Goal: Task Accomplishment & Management: Manage account settings

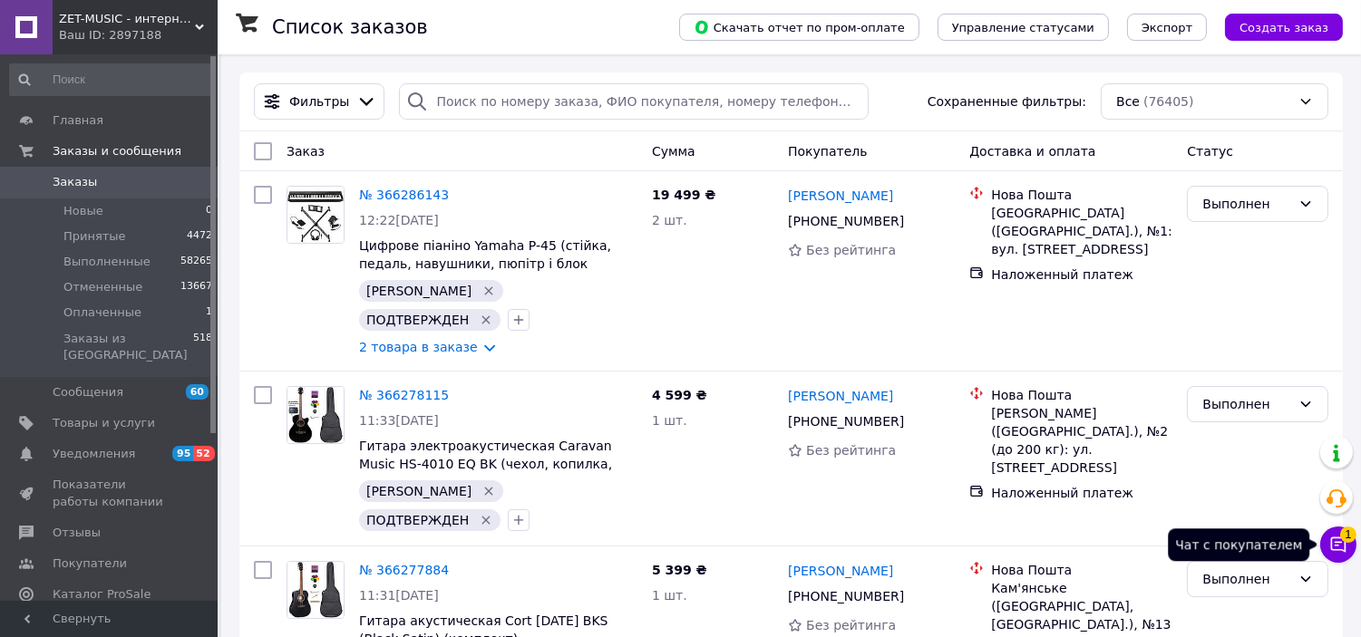
click at [1346, 545] on button "Чат с покупателем 1" at bounding box center [1338, 545] width 36 height 36
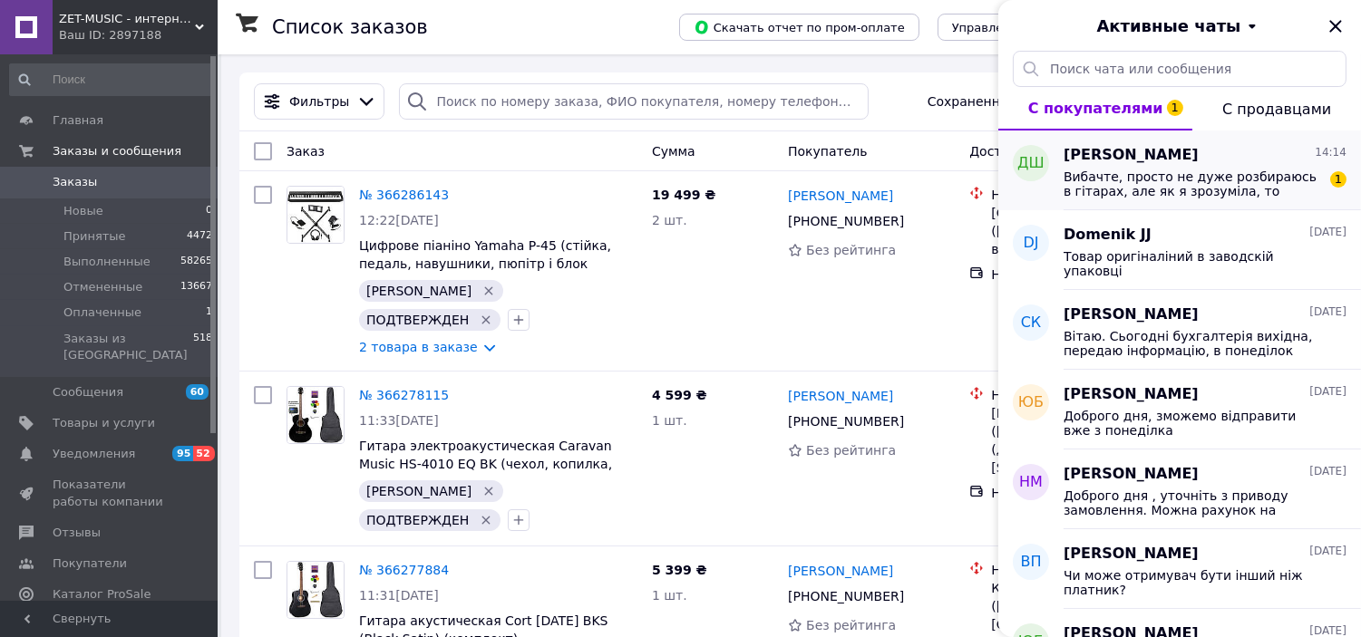
click at [1216, 194] on span "Вибачте, просто не дуже розбираюсь в гітарах, але як я зрозуміла, то металеві. …" at bounding box center [1192, 184] width 257 height 29
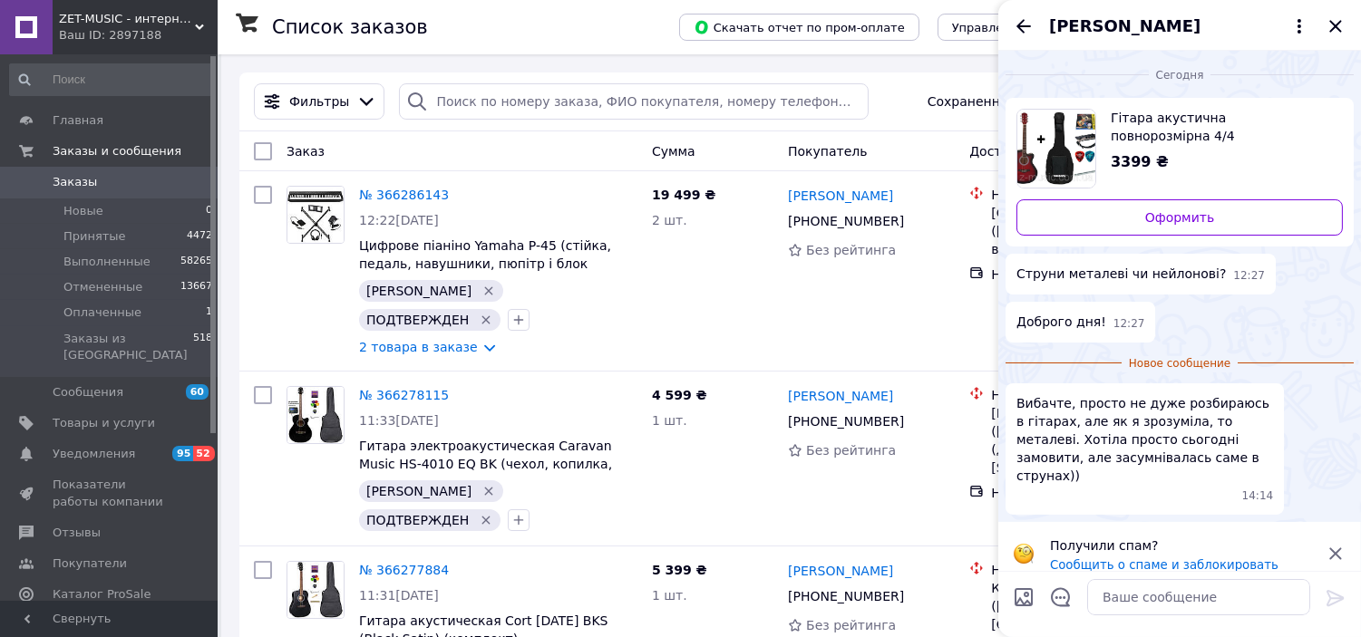
click at [1334, 543] on icon at bounding box center [1336, 554] width 22 height 22
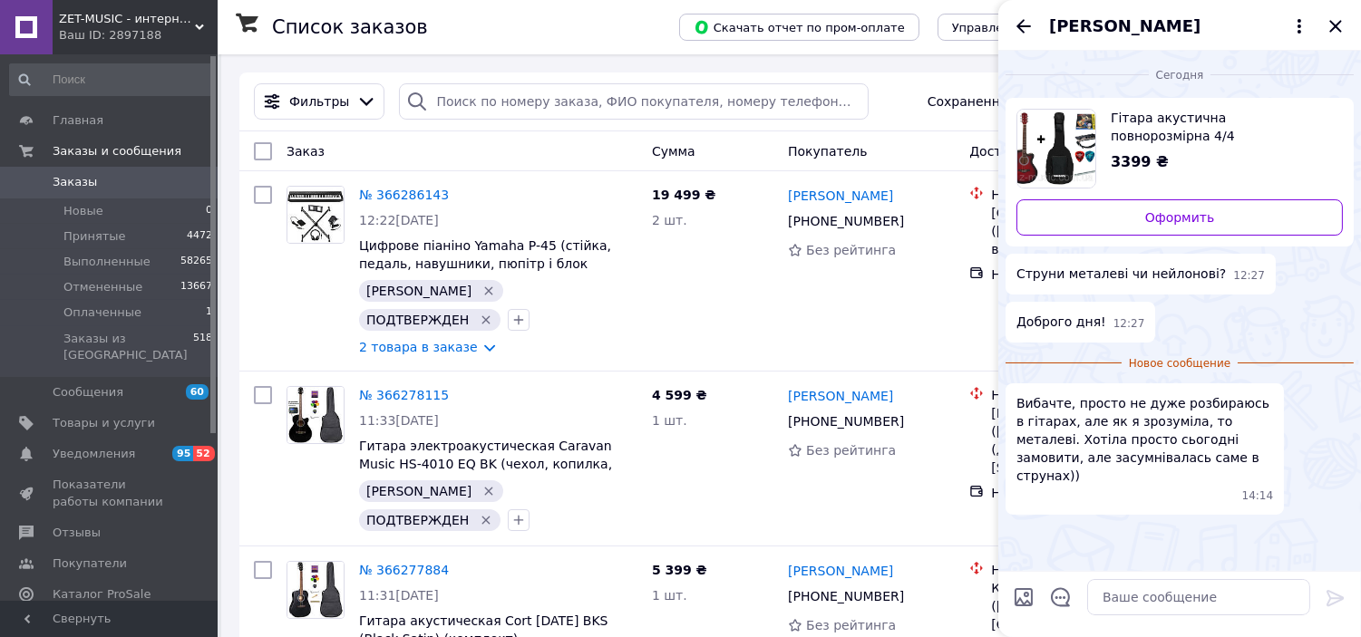
click at [1237, 577] on div at bounding box center [1199, 597] width 238 height 51
click at [1244, 589] on textarea at bounding box center [1198, 597] width 223 height 36
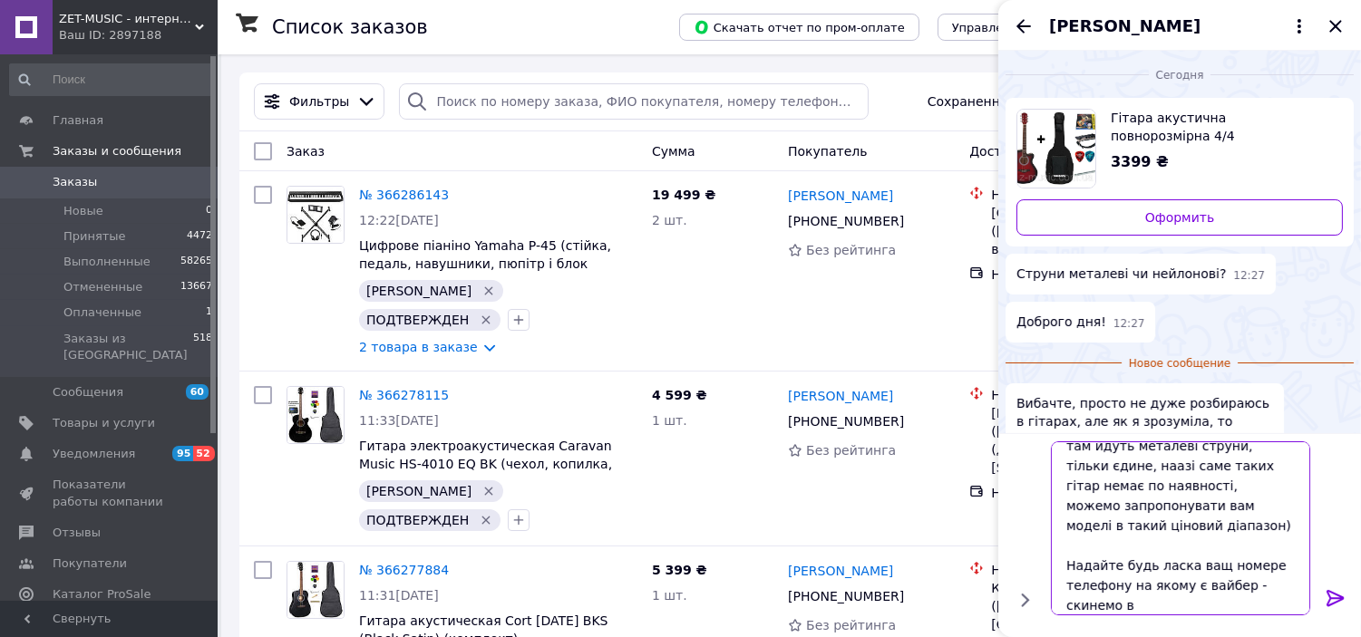
scroll to position [22, 0]
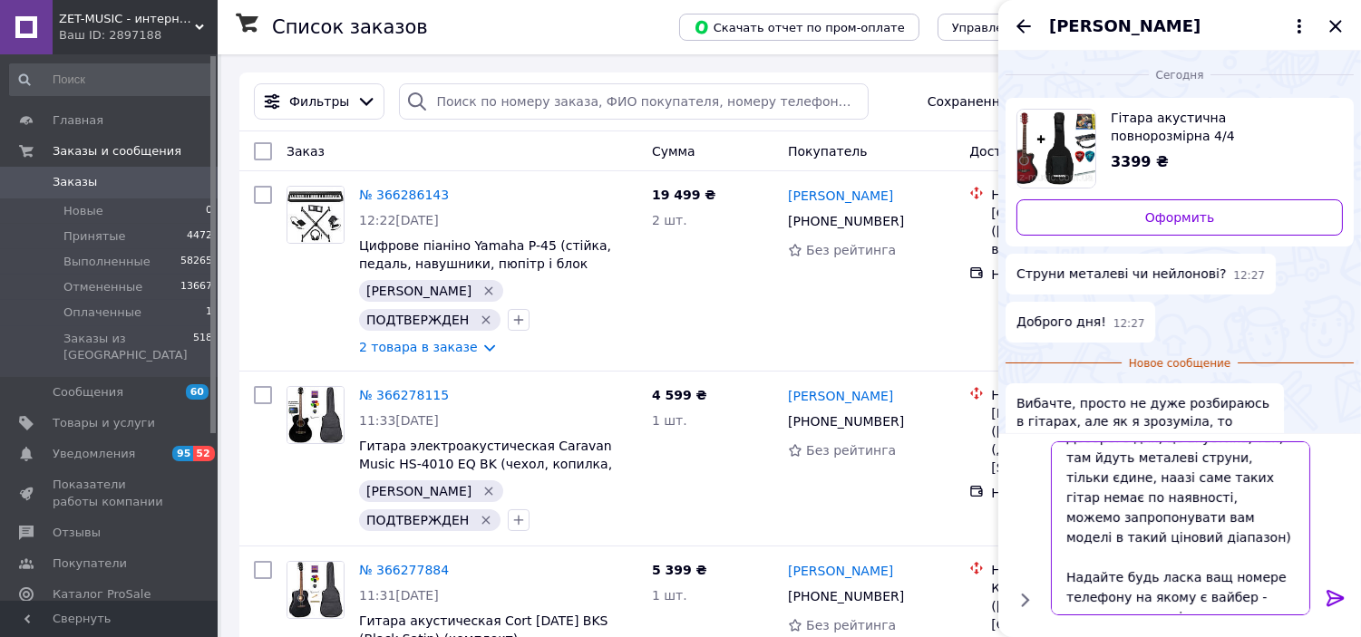
type textarea "Дооброго дня, це акустика, так, там йдуть металеві струни, тільки єдине, наазі …"
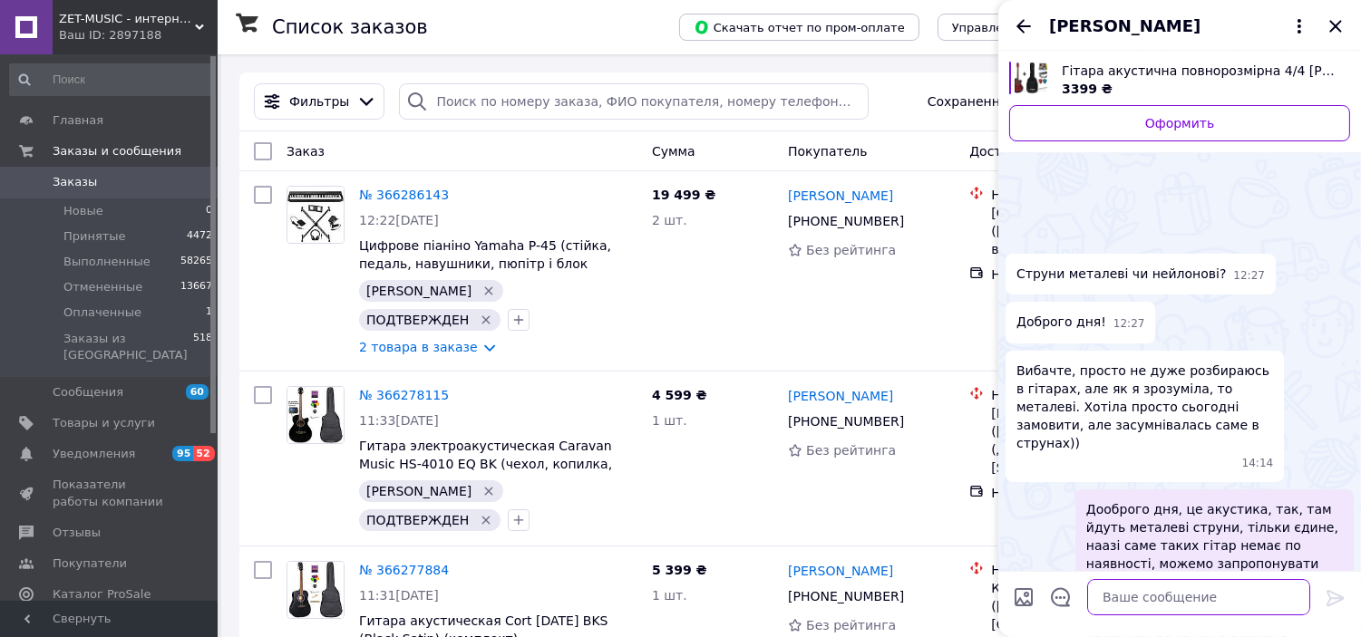
scroll to position [92, 0]
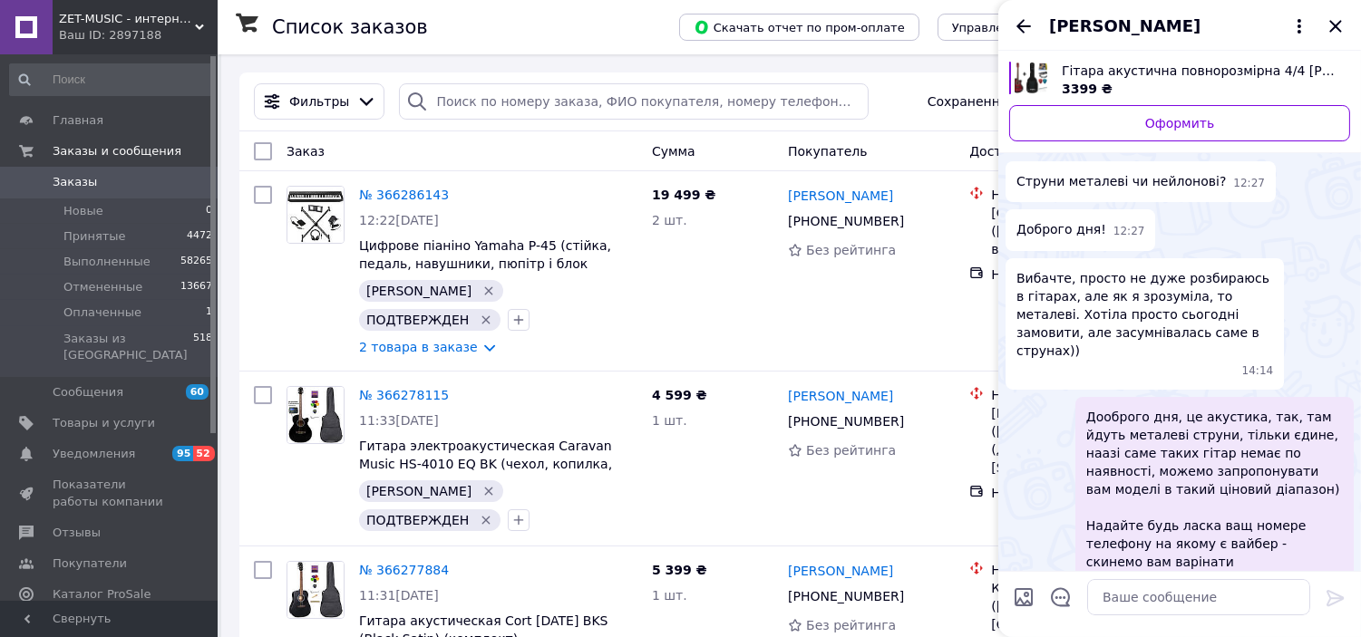
drag, startPoint x: 1294, startPoint y: 520, endPoint x: 1179, endPoint y: 558, distance: 121.3
click at [1179, 558] on div "Дооброго дня, це акустика, так, там йдуть металеві струни, тільки єдине, наазі …" at bounding box center [1214, 499] width 278 height 204
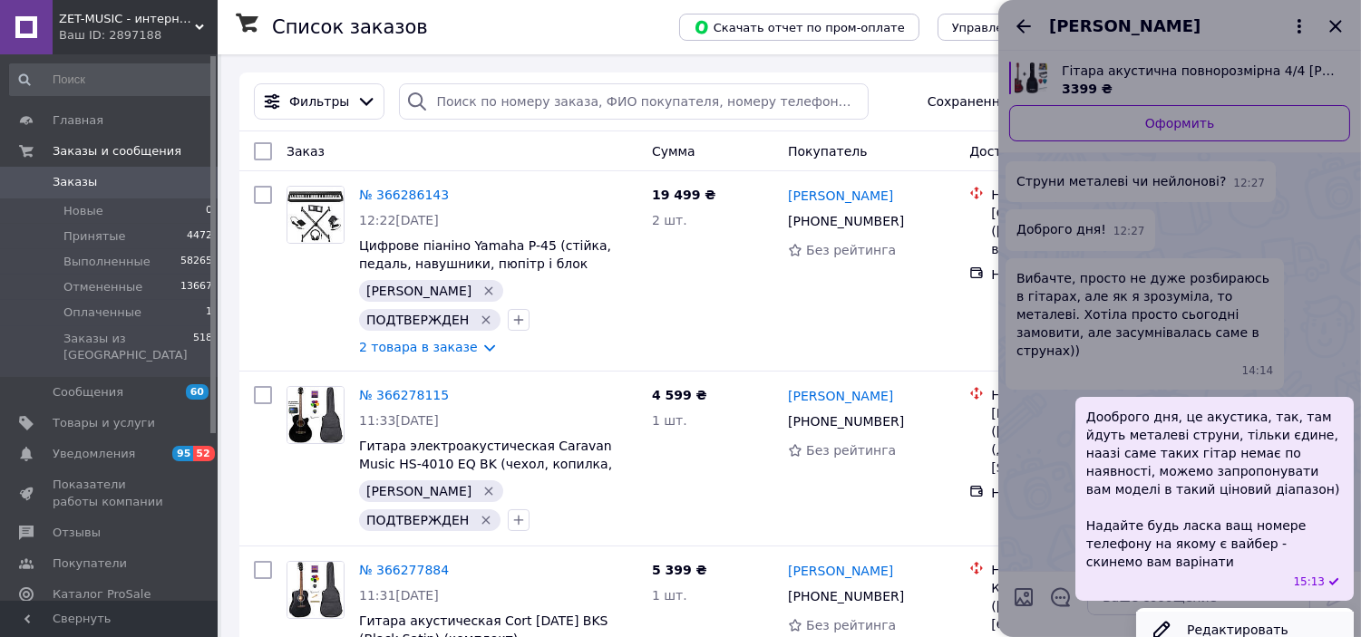
click at [1208, 612] on button "Редактировать" at bounding box center [1245, 630] width 218 height 36
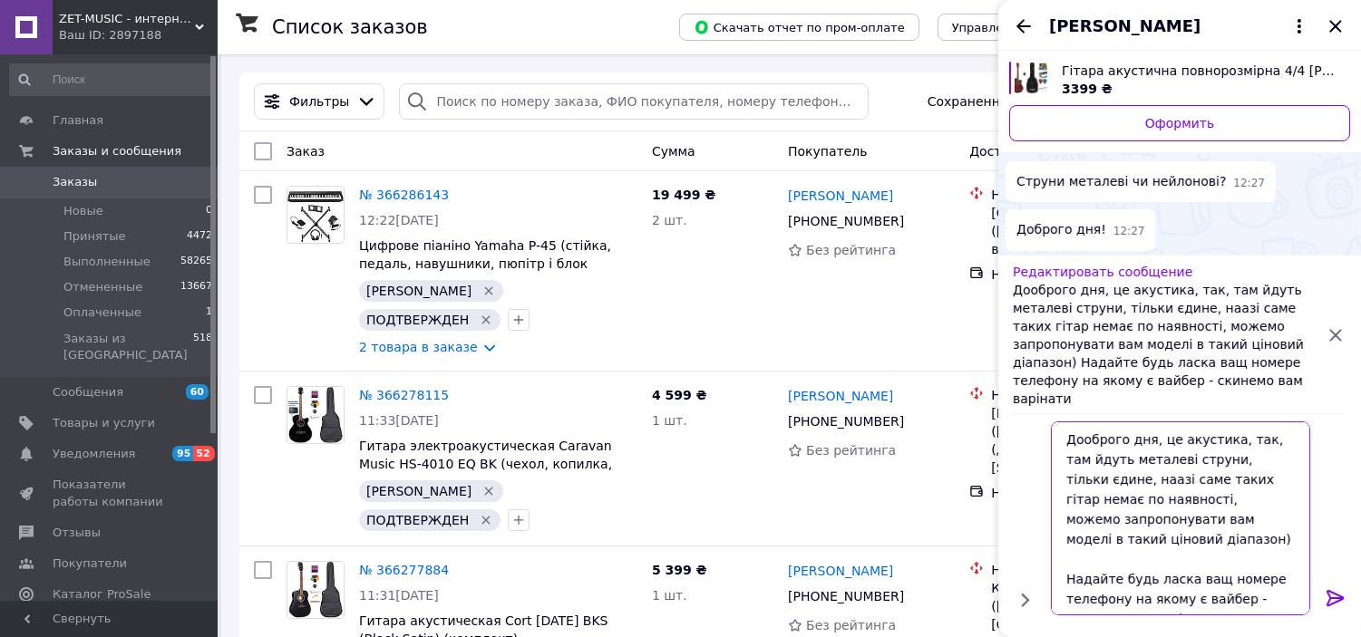
click at [1175, 594] on textarea "Дооброго дня, це акустика, так, там йдуть металеві струни, тільки єдине, наазі …" at bounding box center [1180, 519] width 259 height 194
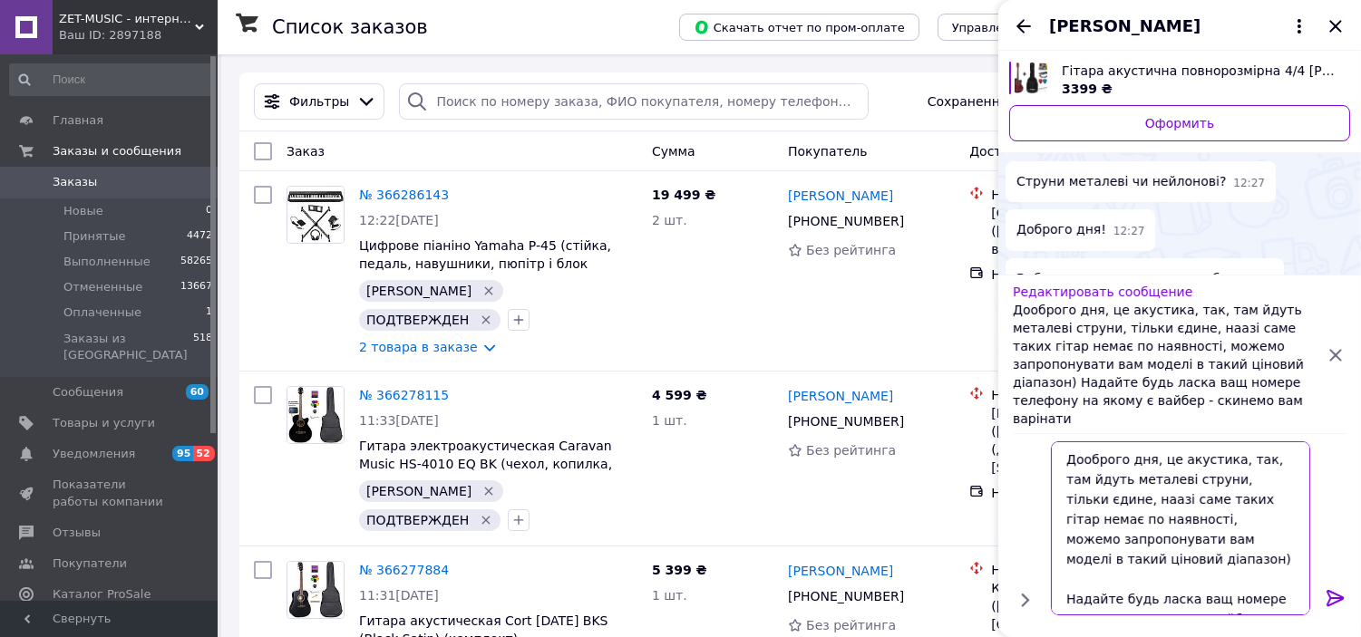
scroll to position [14, 0]
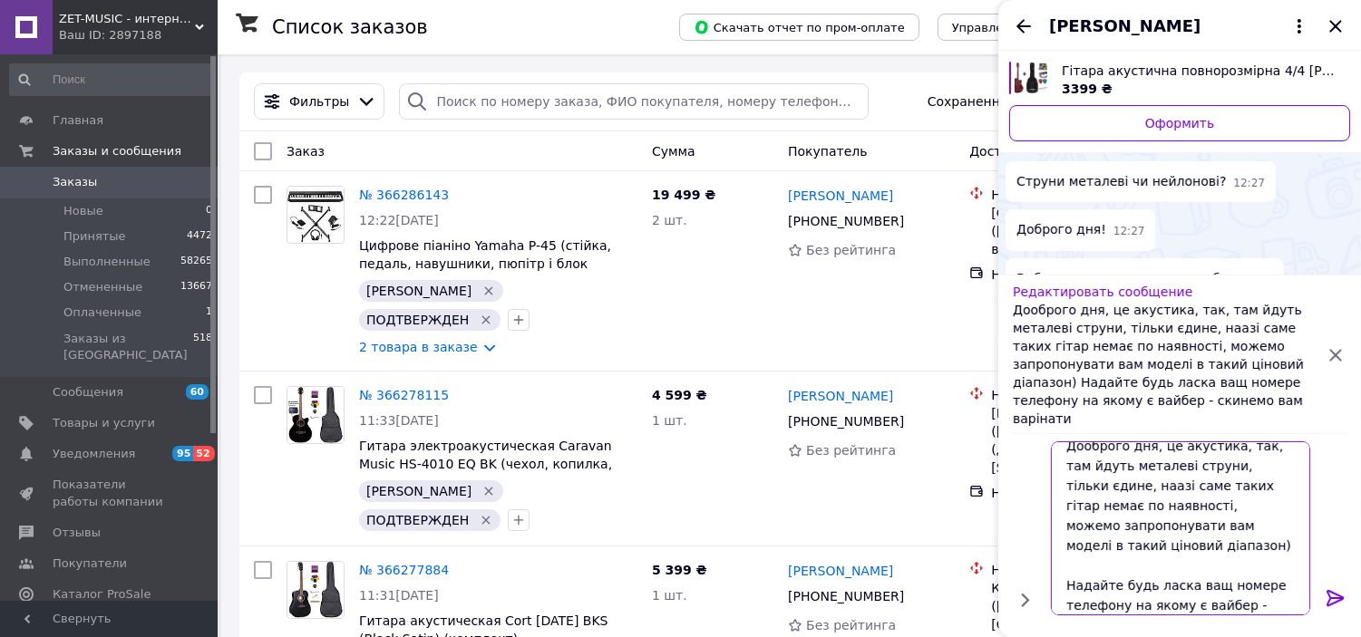
type textarea "Дооброго дня, це акустика, так, там йдуть металеві струни, тільки єдине, наазі …"
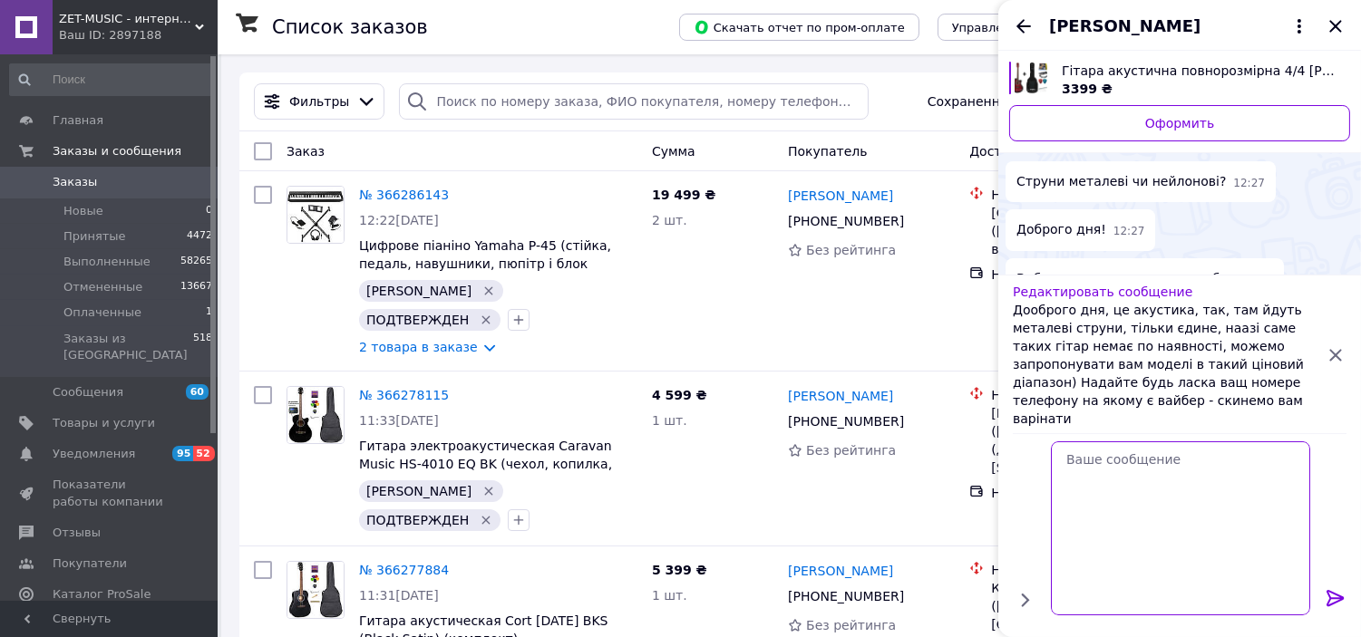
scroll to position [0, 0]
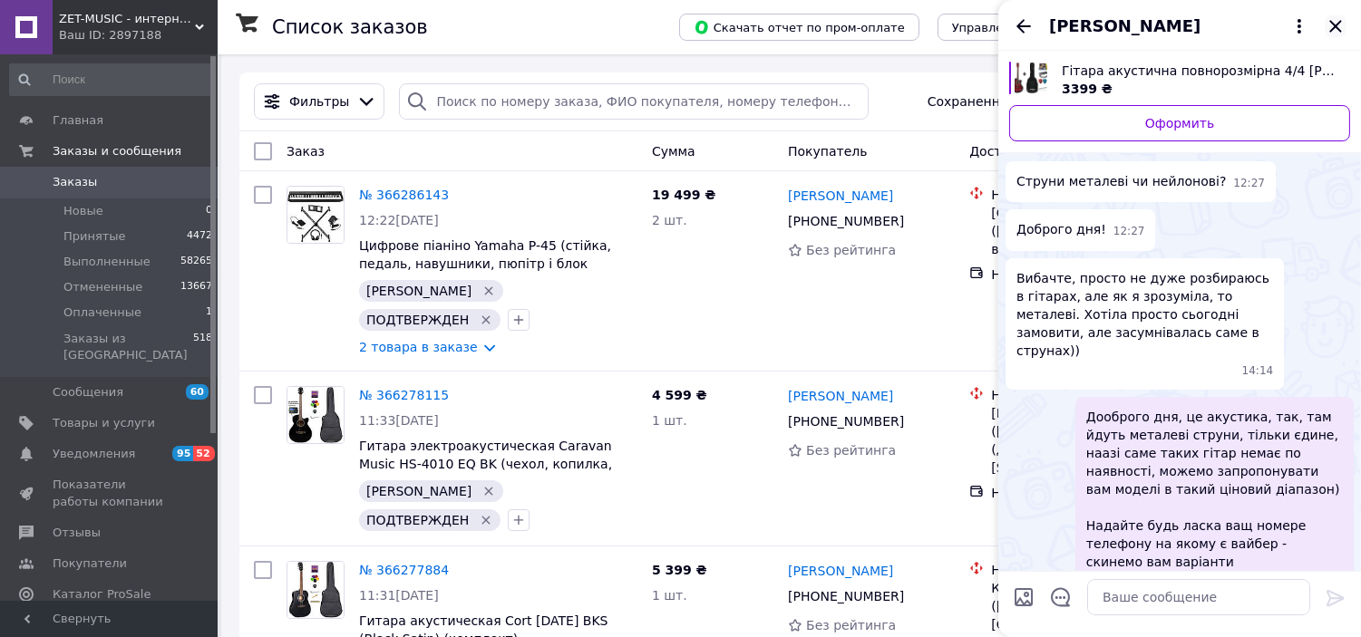
click at [1344, 22] on icon "Закрыть" at bounding box center [1336, 26] width 22 height 22
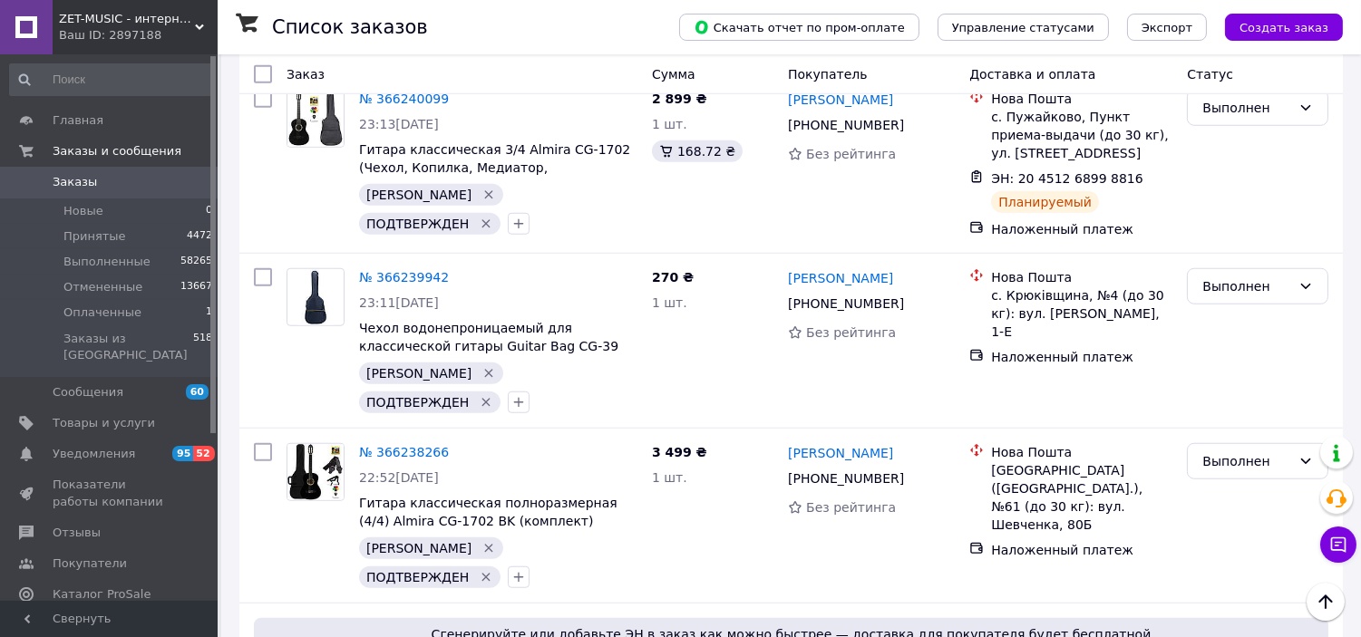
scroll to position [2996, 0]
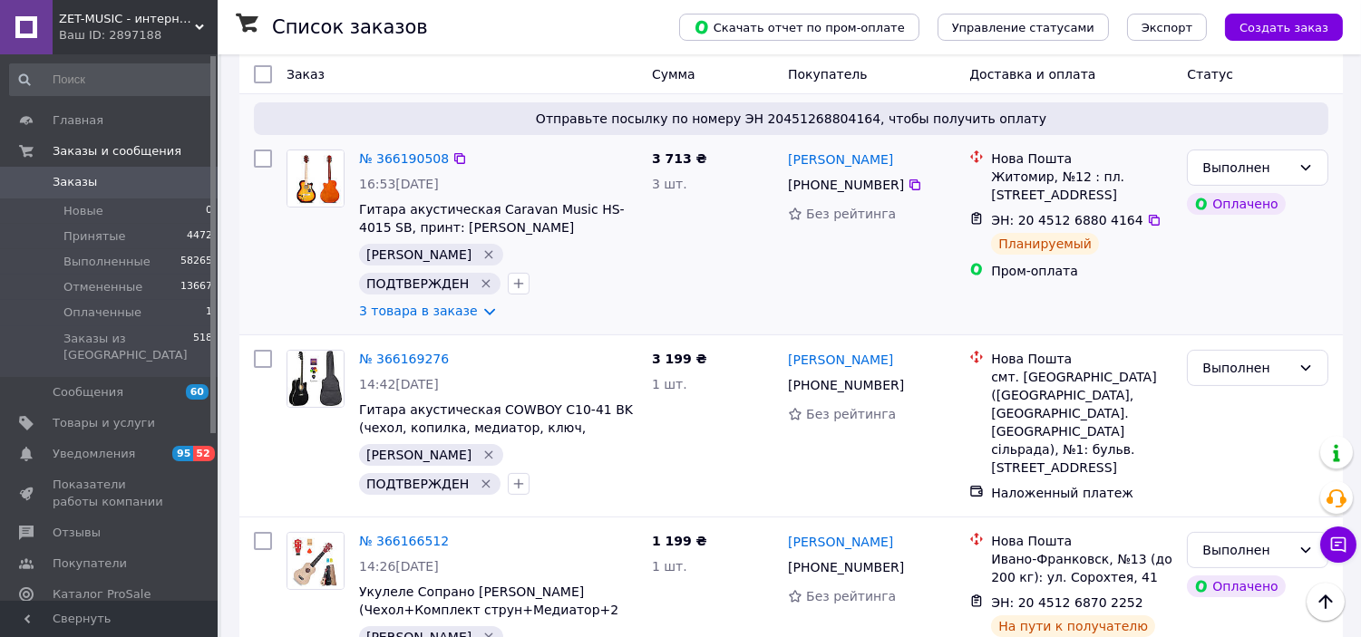
scroll to position [704, 0]
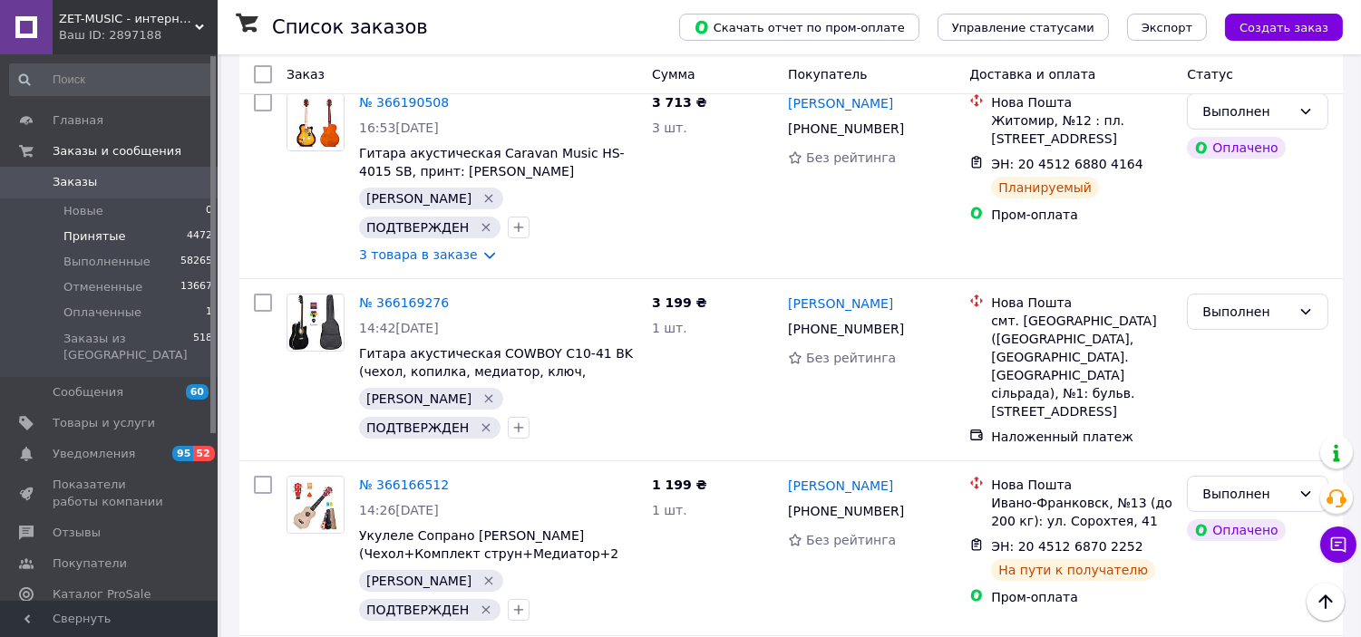
click at [147, 237] on li "Принятые 4472" at bounding box center [111, 236] width 223 height 25
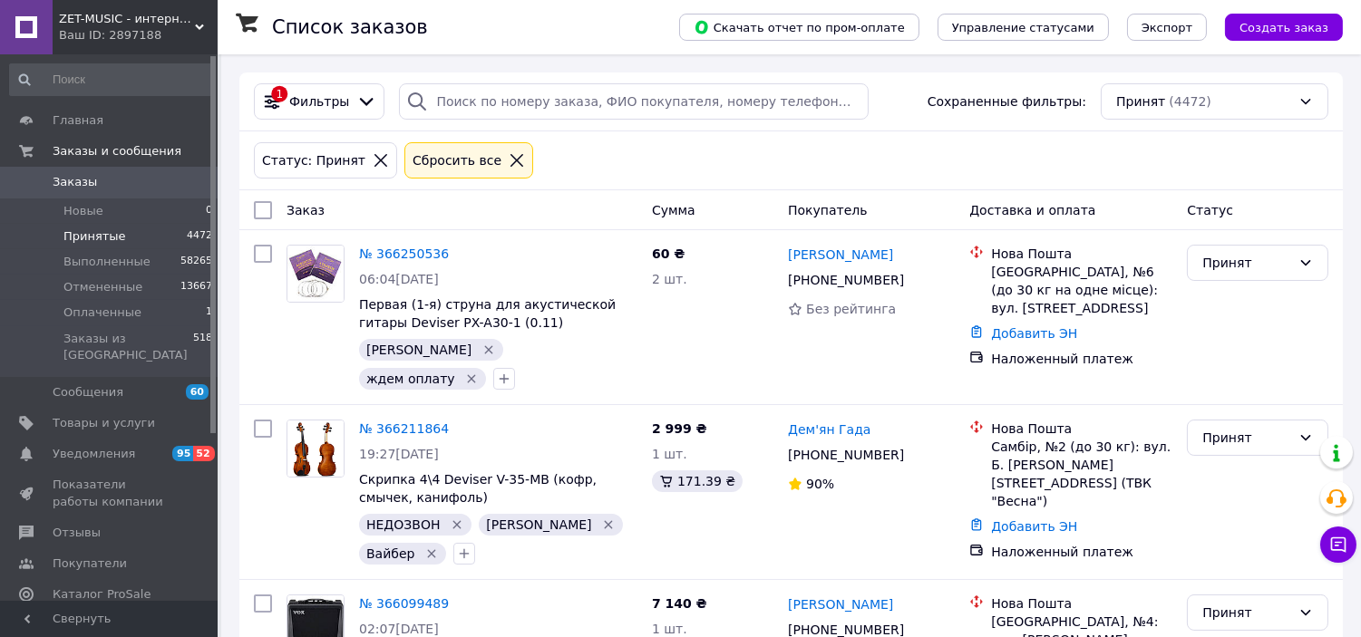
click at [509, 160] on icon at bounding box center [517, 160] width 16 height 16
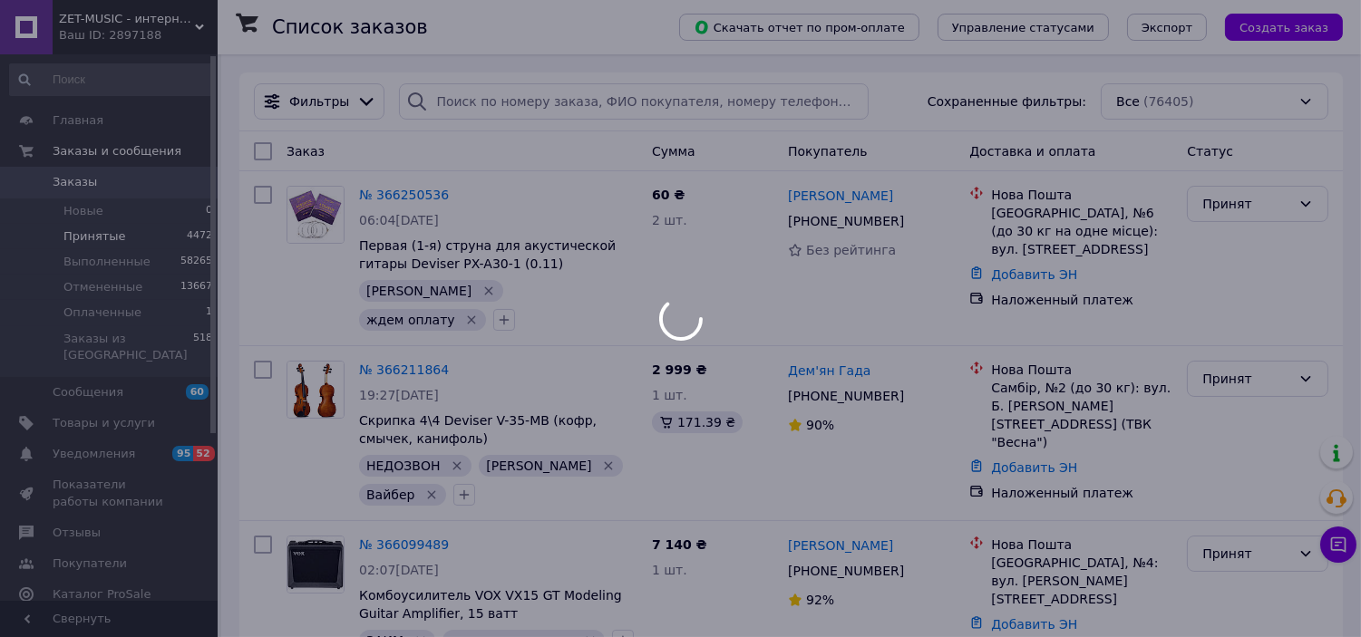
click at [173, 27] on div at bounding box center [680, 318] width 1361 height 637
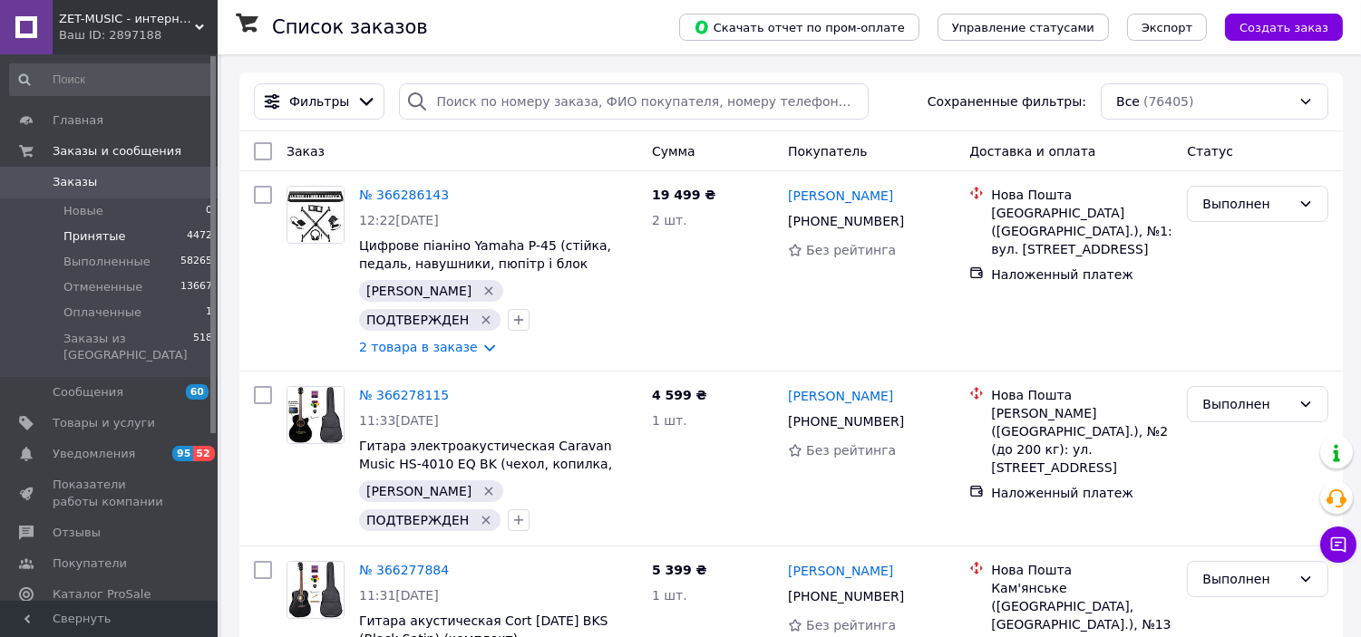
click at [132, 18] on span "ZET-MUSIC - интернет-магазин музыкальных инструментов" at bounding box center [127, 19] width 136 height 16
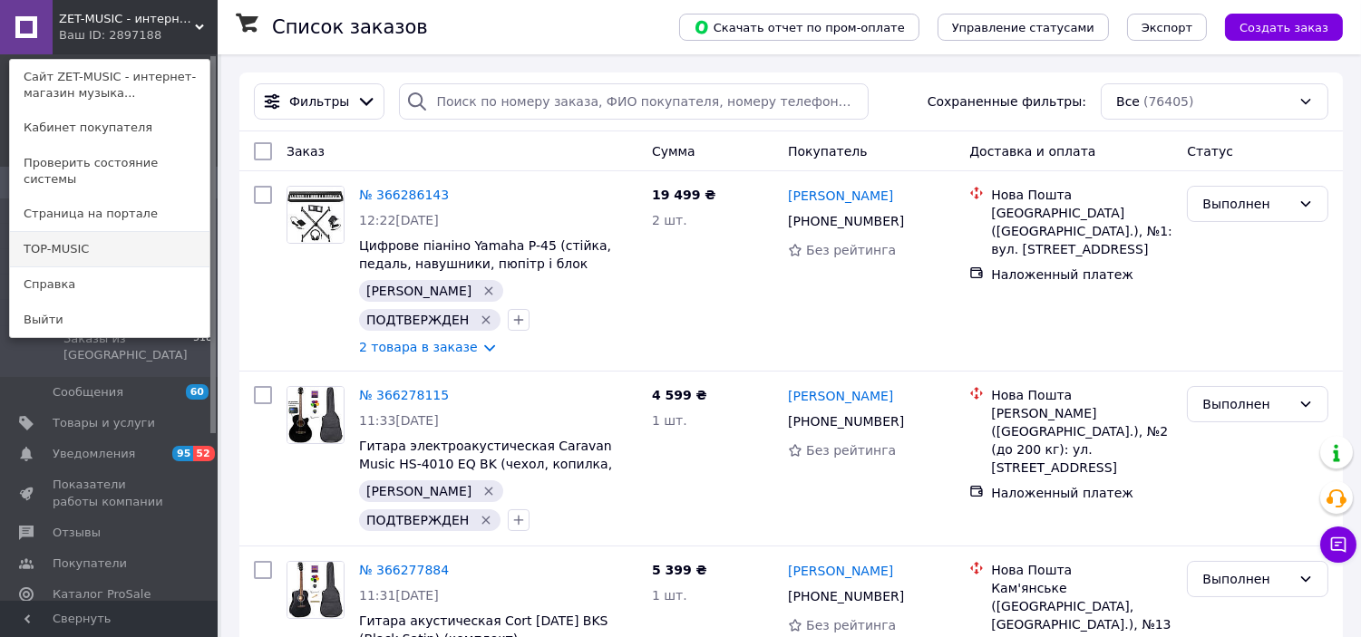
click at [158, 247] on link "TOP-MUSIC" at bounding box center [109, 249] width 199 height 34
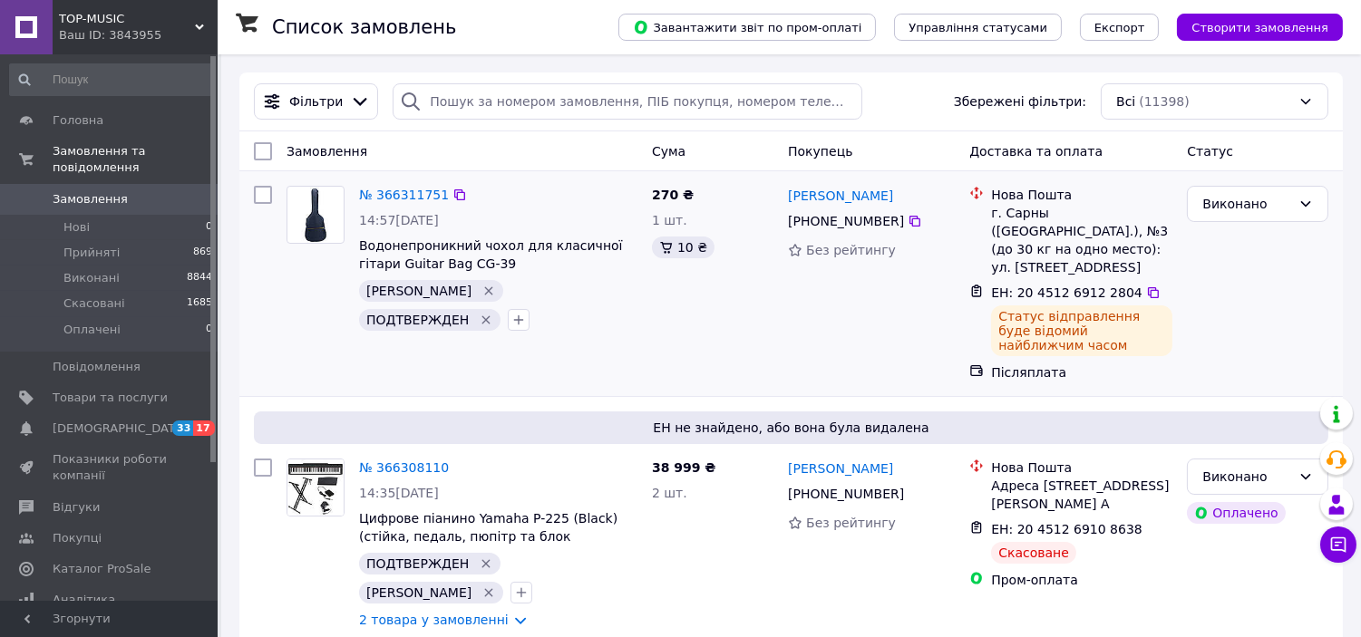
click at [872, 308] on div "[PERSON_NAME] [PHONE_NUMBER] Без рейтингу" at bounding box center [871, 284] width 181 height 210
click at [163, 240] on li "Прийняті 869" at bounding box center [111, 252] width 223 height 25
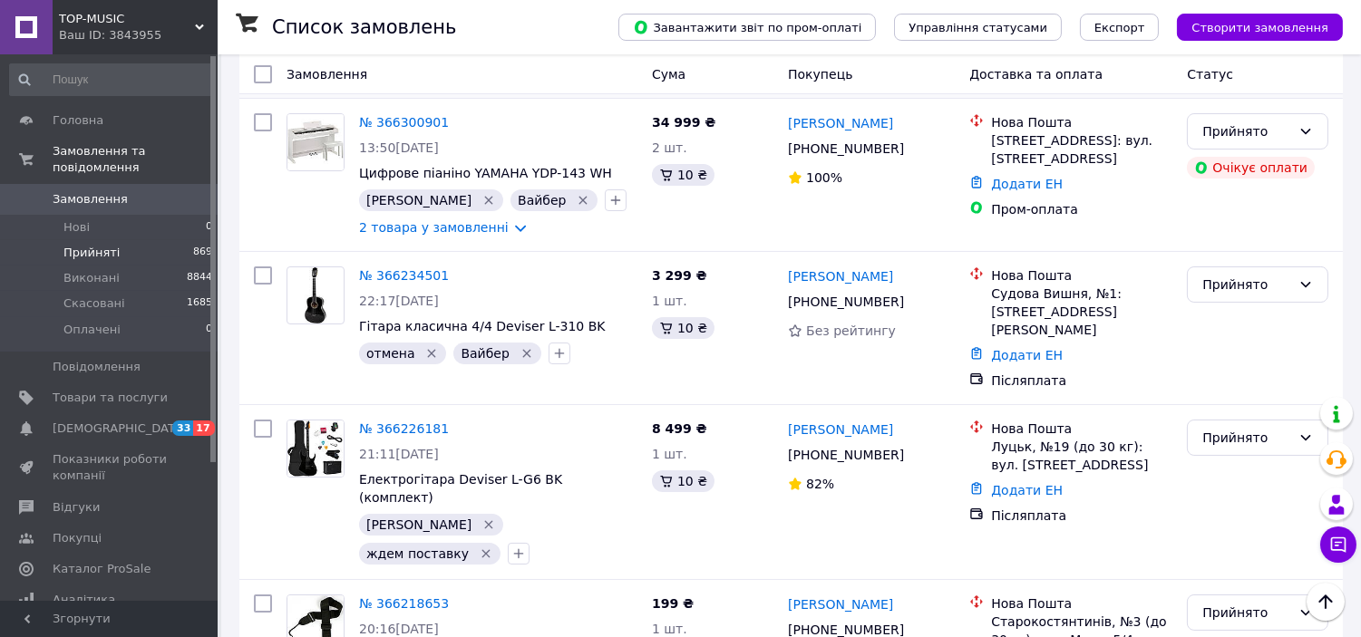
scroll to position [805, 0]
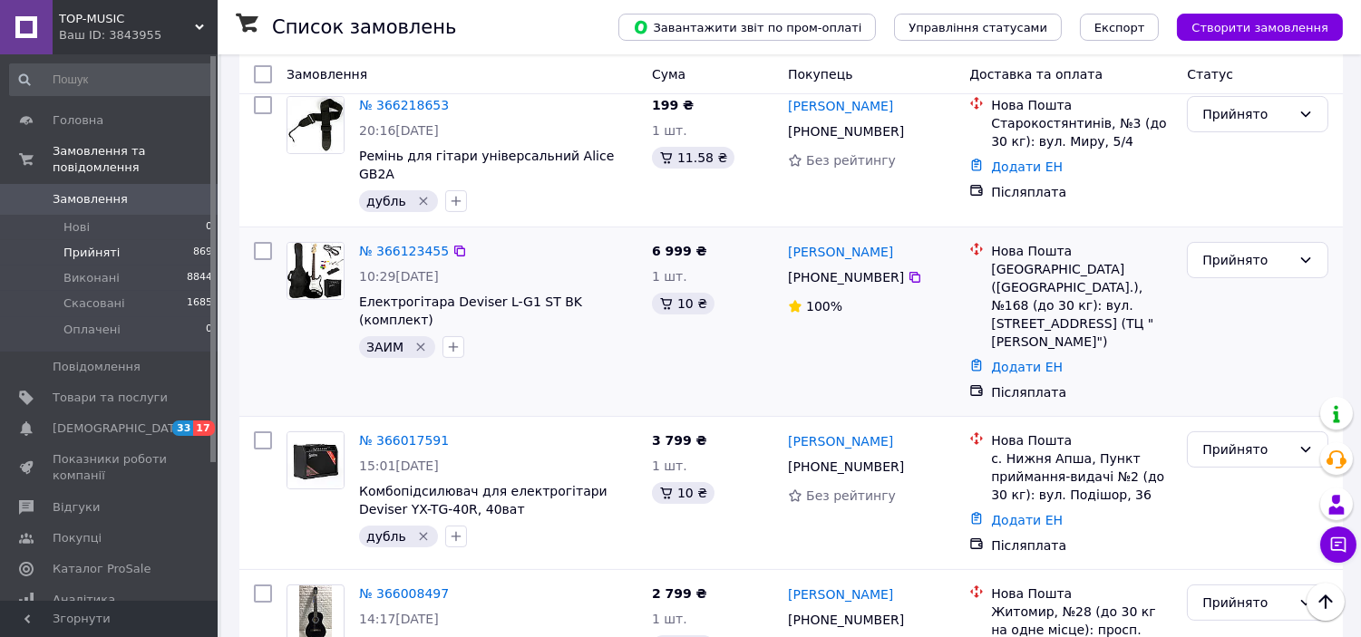
drag, startPoint x: 900, startPoint y: 182, endPoint x: 890, endPoint y: 170, distance: 15.4
click at [909, 272] on icon at bounding box center [914, 277] width 11 height 11
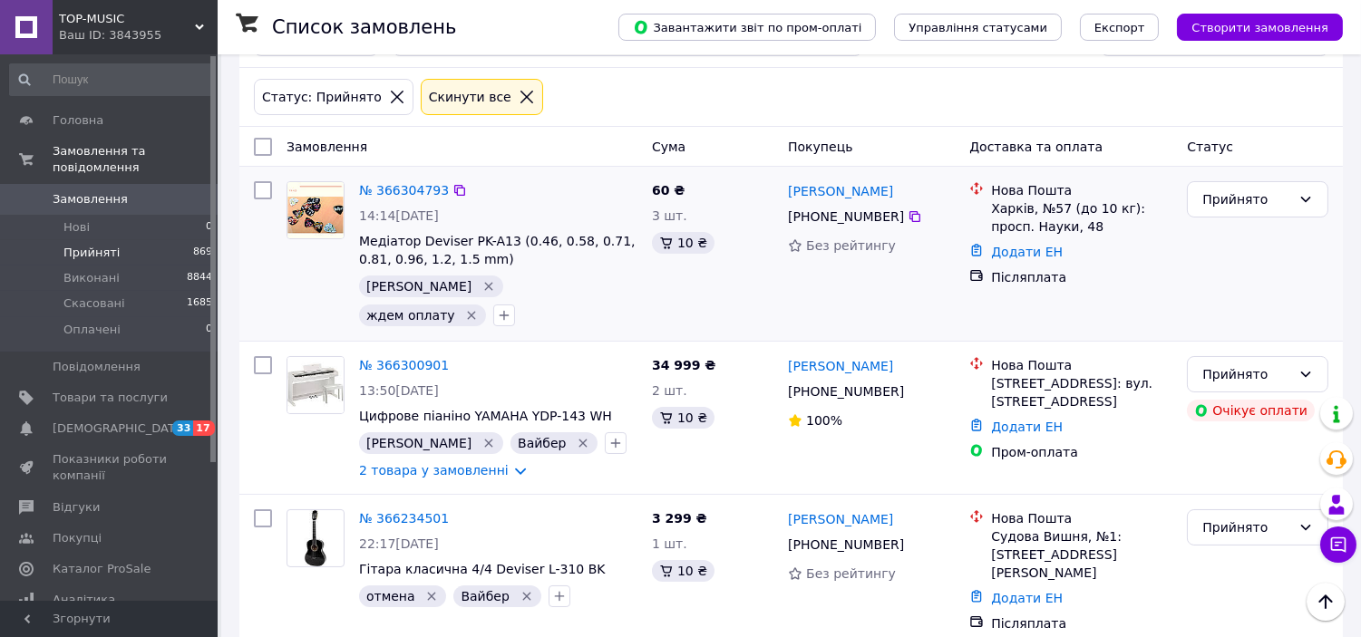
scroll to position [0, 0]
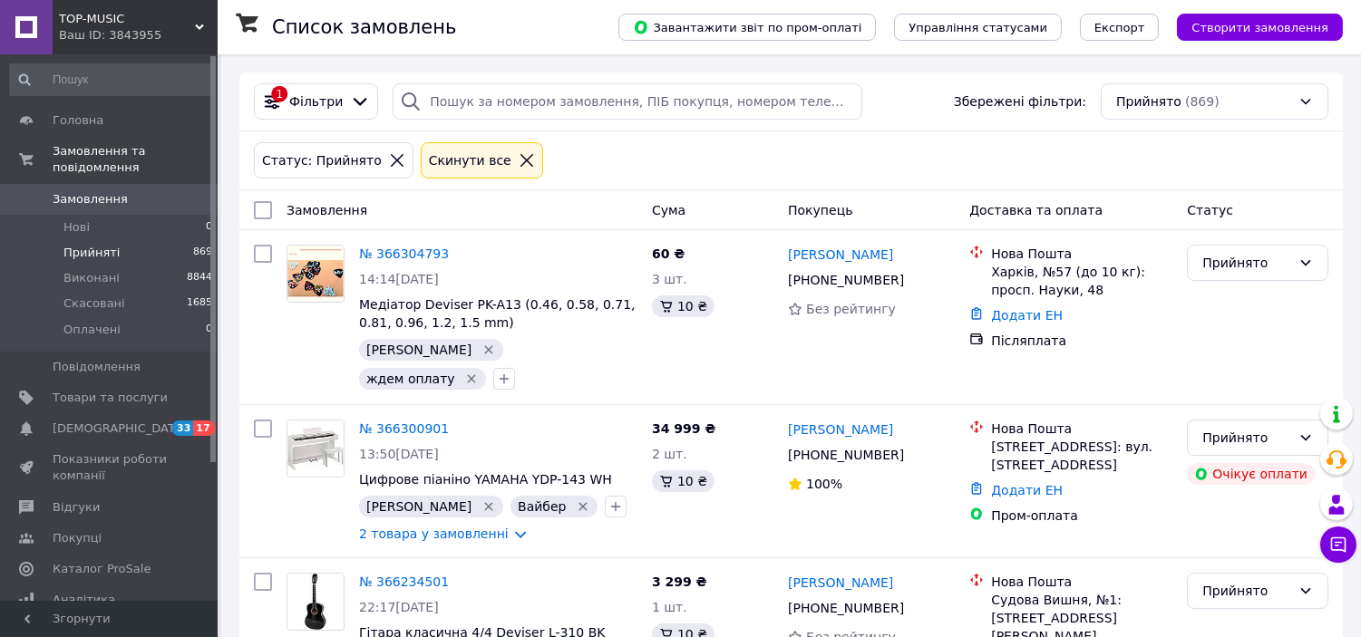
click at [519, 155] on icon at bounding box center [527, 160] width 16 height 16
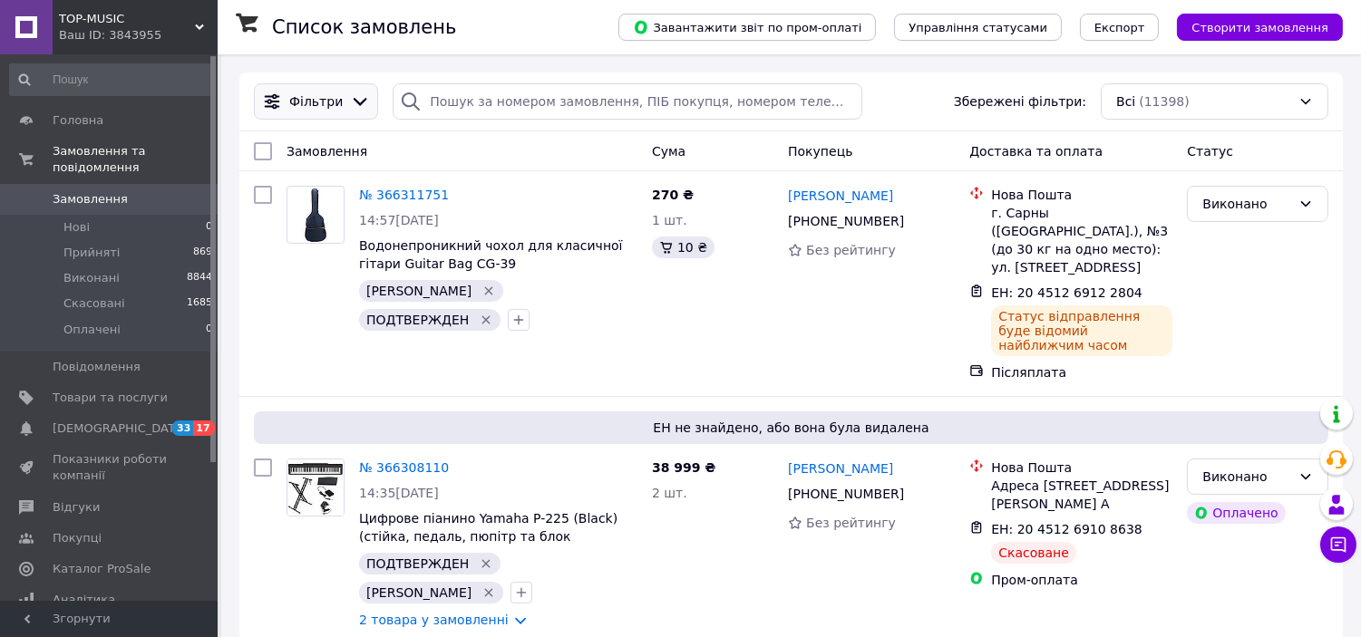
click at [347, 87] on div "Фільтри" at bounding box center [316, 101] width 124 height 36
click at [350, 104] on icon at bounding box center [360, 102] width 20 height 20
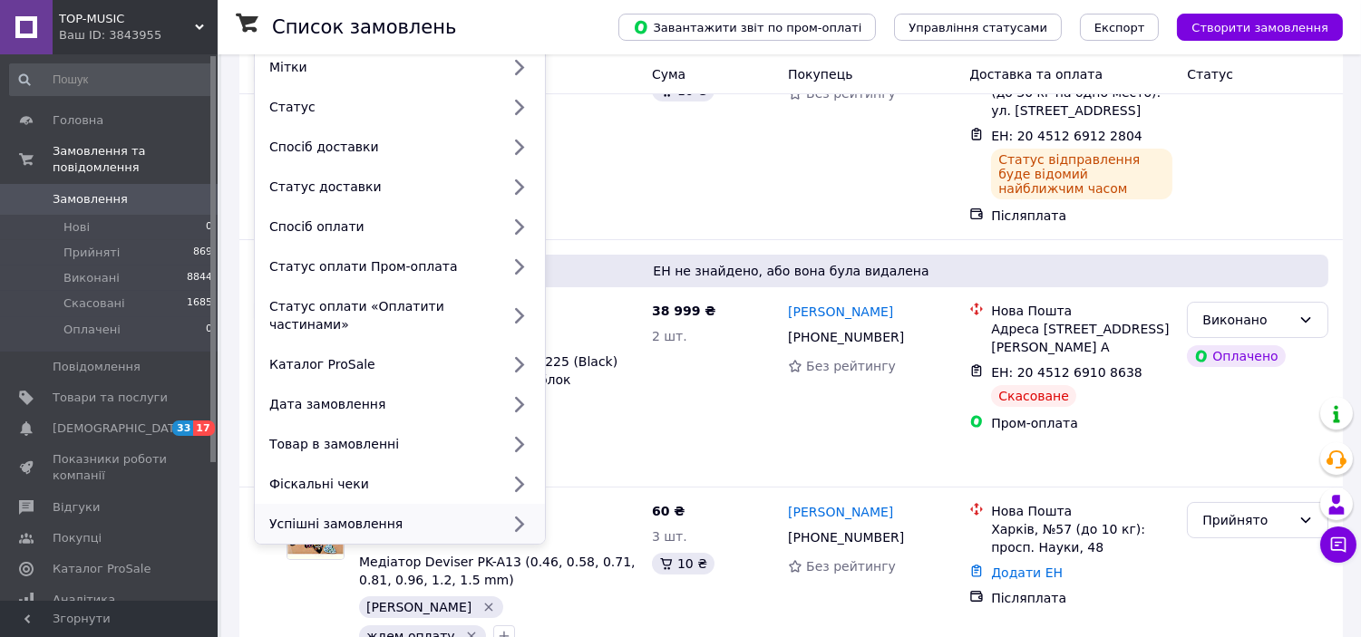
scroll to position [302, 0]
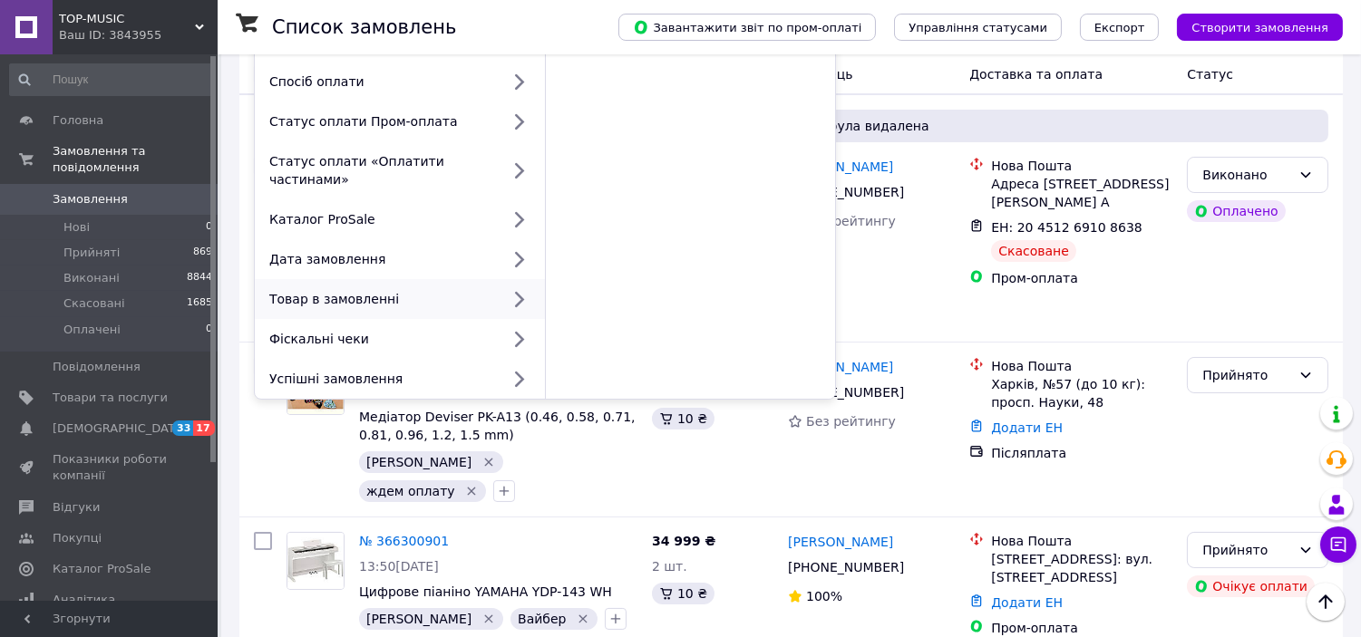
click at [396, 290] on div "Товар в замовленні" at bounding box center [381, 299] width 238 height 18
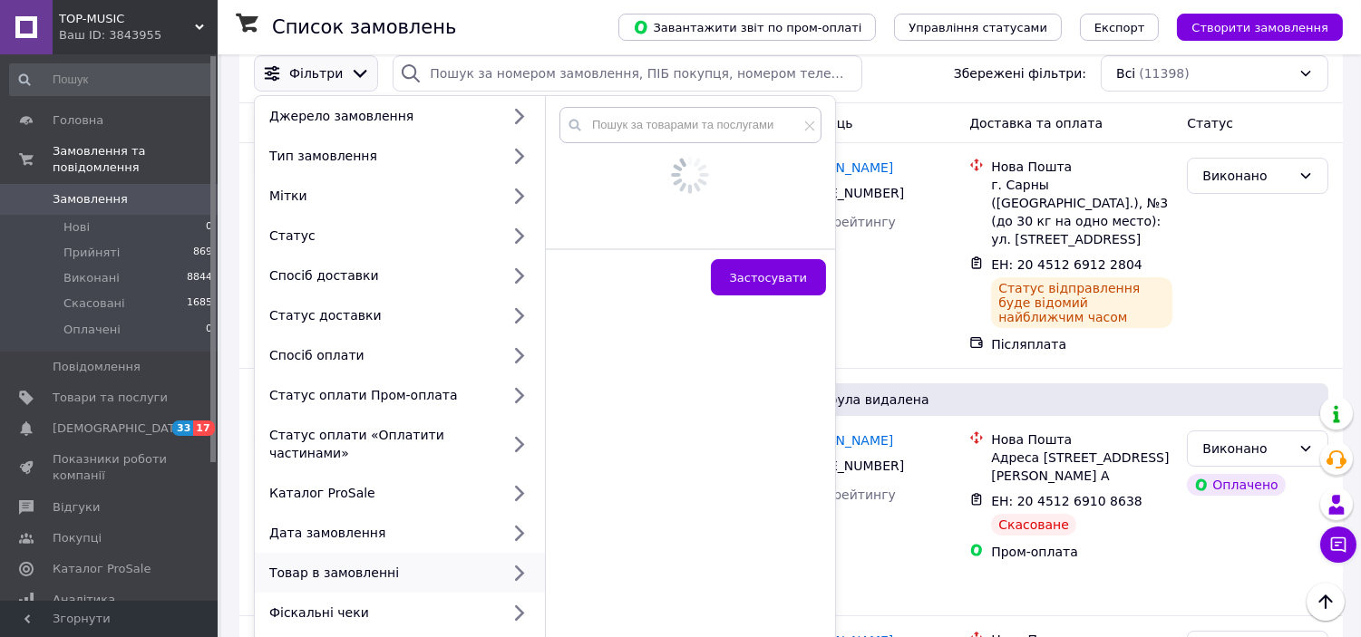
scroll to position [0, 0]
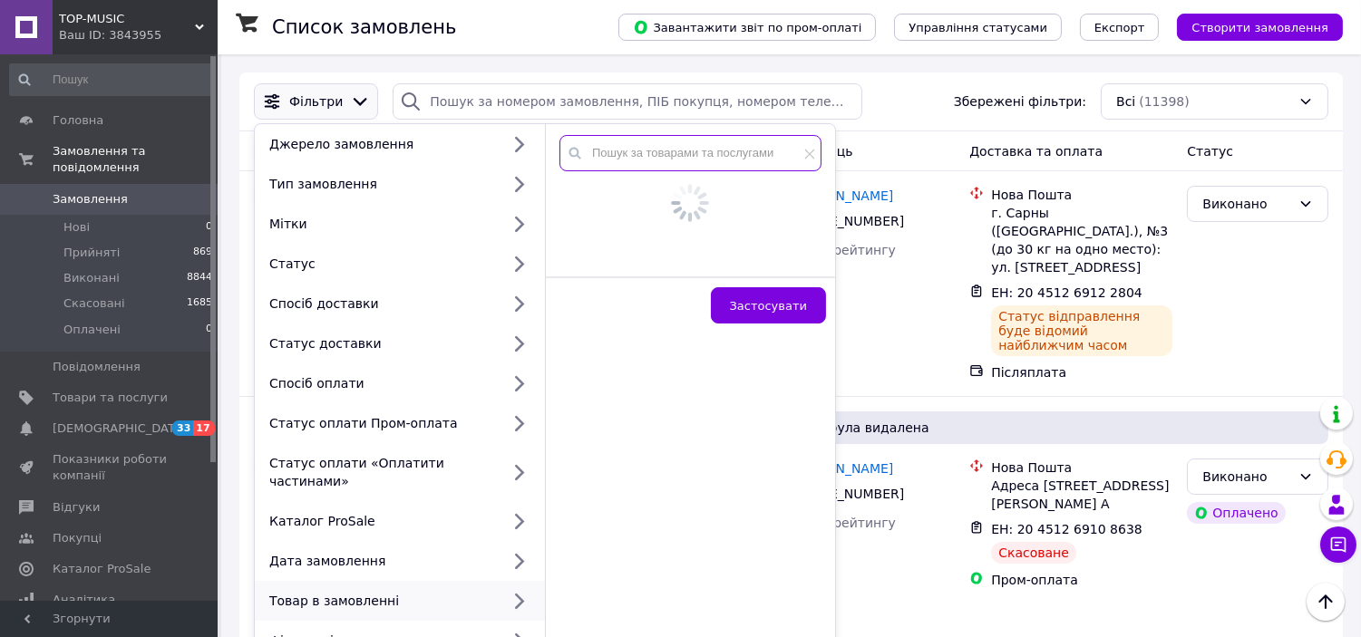
click at [681, 145] on input "text" at bounding box center [690, 153] width 262 height 36
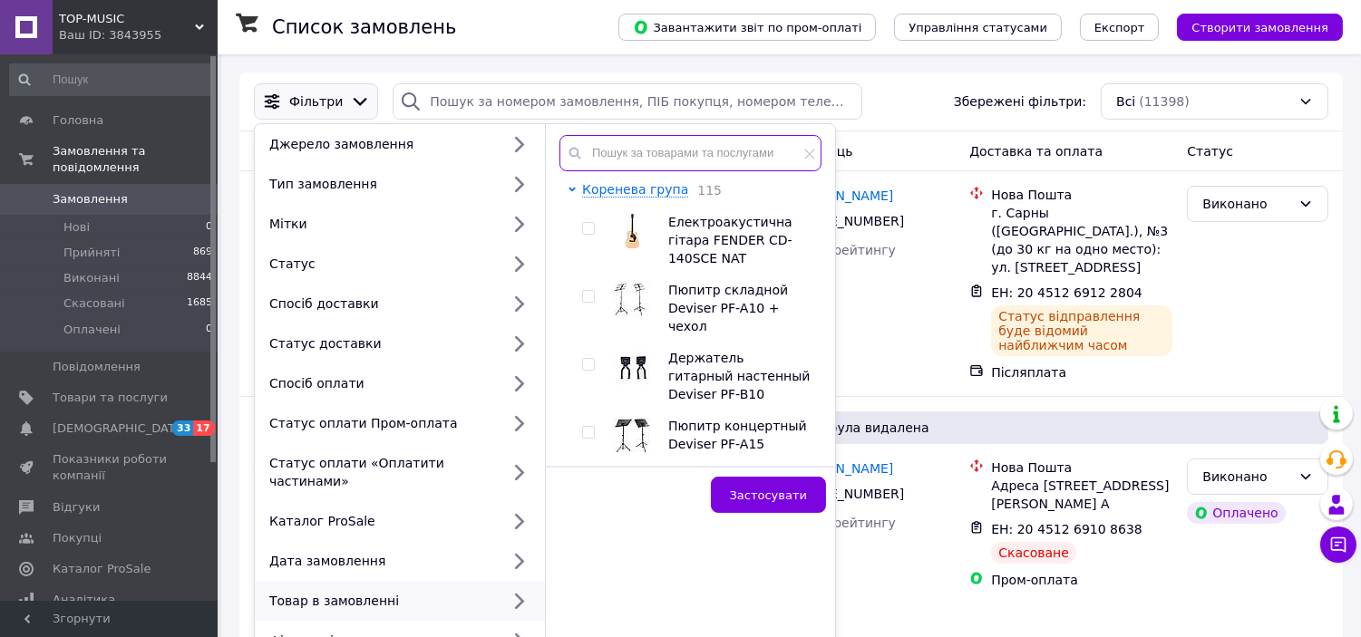
paste input "Цифрове піаніно Fesley FEP160 WH (педаль, пюпітр, навушники, накидка, блок живл…"
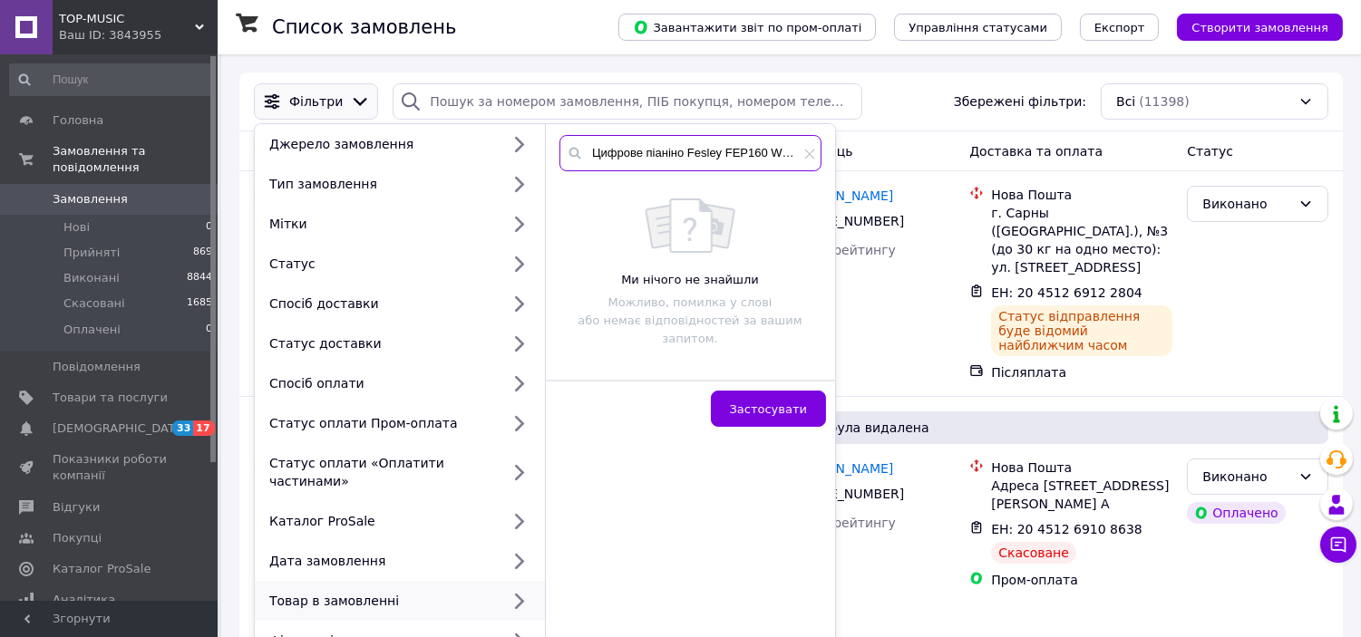
scroll to position [0, 288]
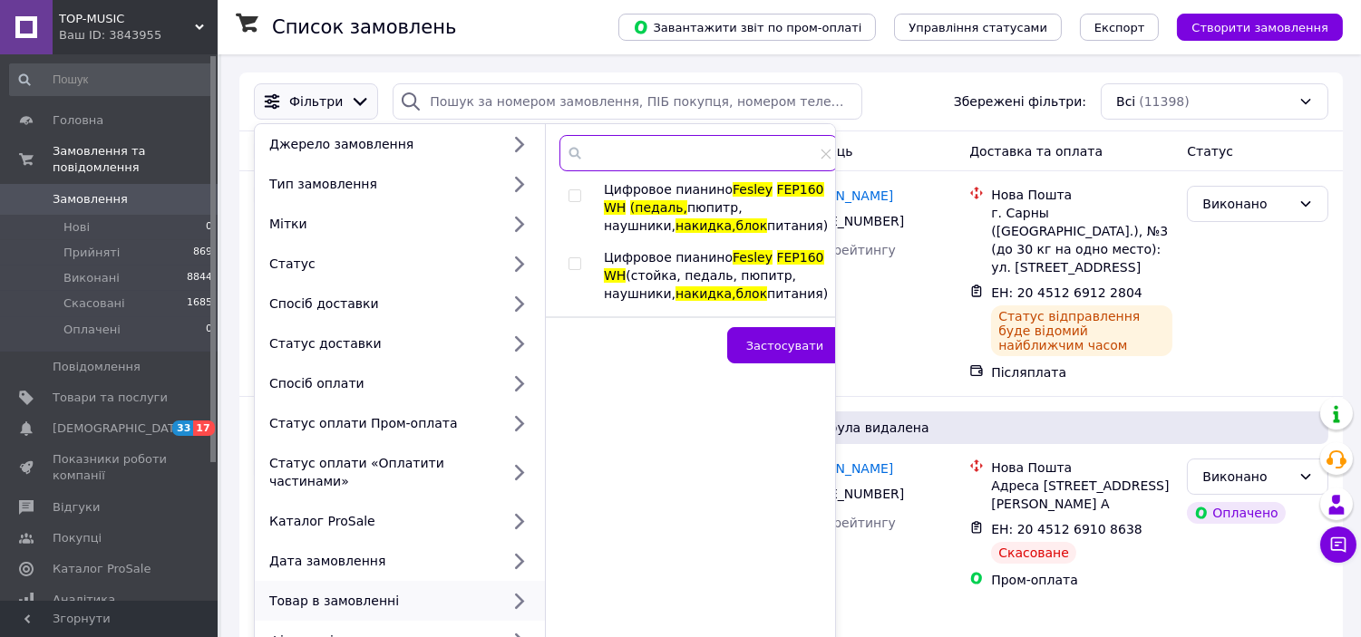
type input "Цифрове піаніно Fesley FEP160 WH (педаль, пюпітр, навушники, накидка, блок живл…"
click at [572, 198] on input "checkbox" at bounding box center [574, 196] width 12 height 12
checkbox input "true"
click at [572, 270] on input "checkbox" at bounding box center [574, 264] width 12 height 12
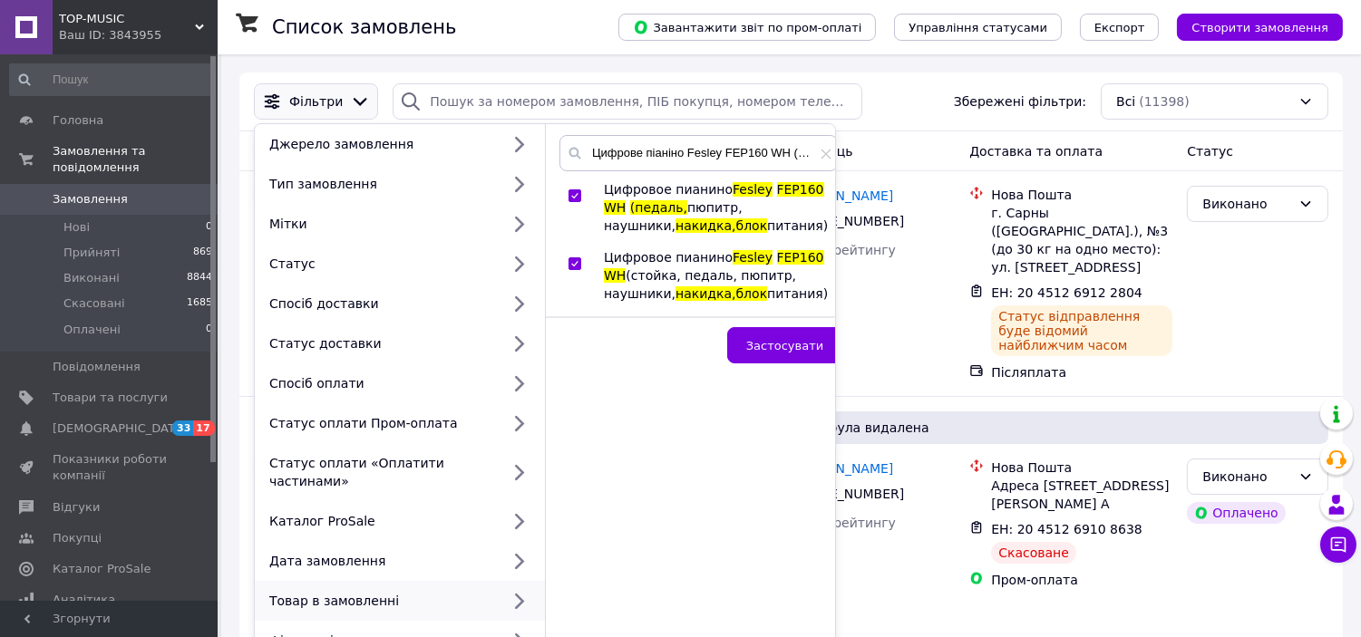
checkbox input "true"
click at [760, 364] on button "Застосувати" at bounding box center [784, 345] width 115 height 36
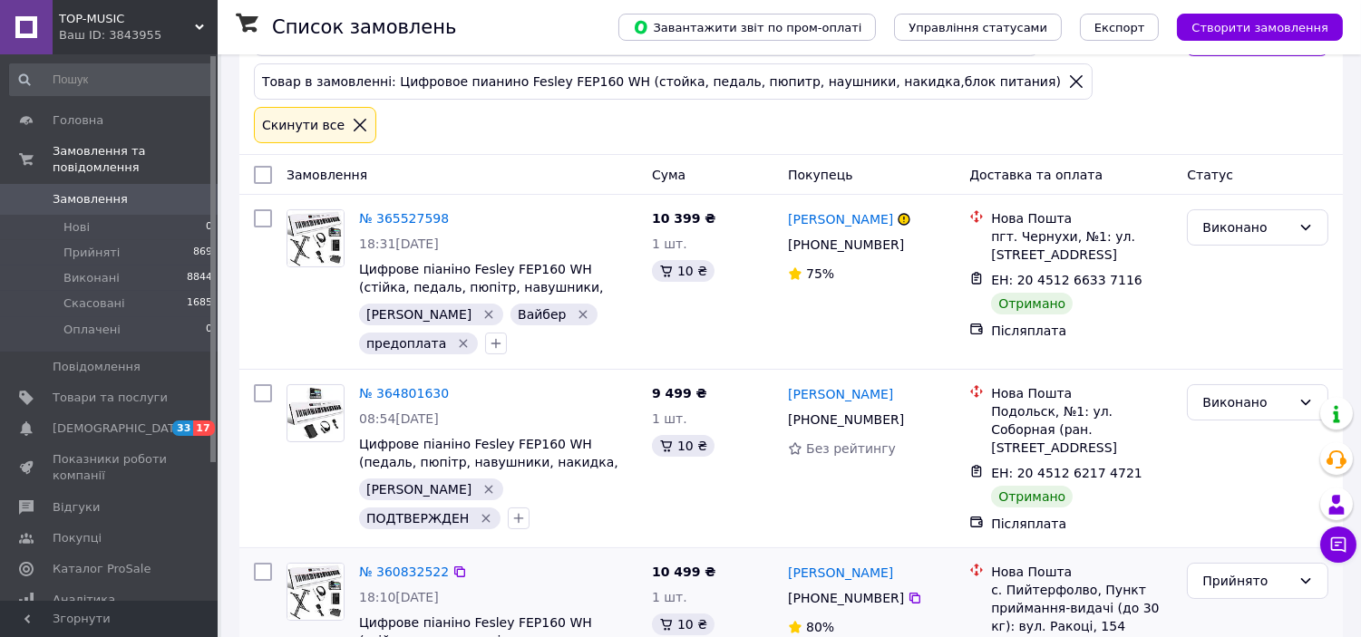
scroll to position [290, 0]
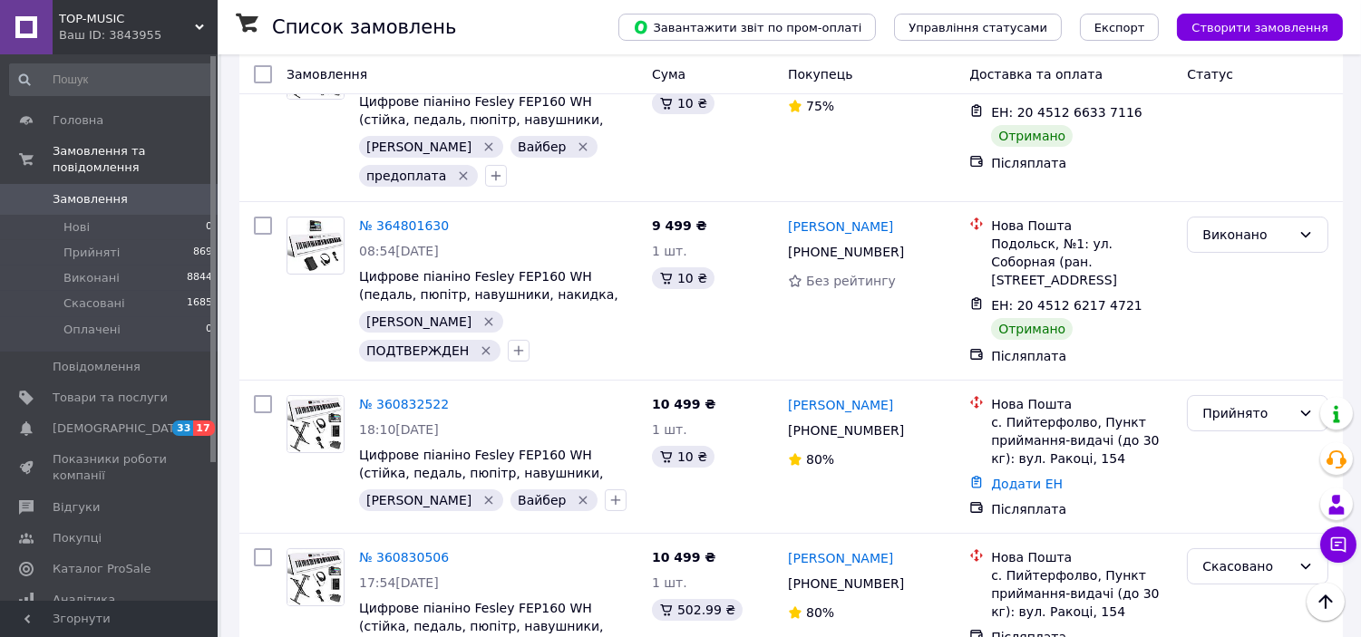
drag, startPoint x: 902, startPoint y: 210, endPoint x: 597, endPoint y: 75, distance: 334.1
click at [908, 245] on icon at bounding box center [915, 252] width 15 height 15
